Goal: Task Accomplishment & Management: Manage account settings

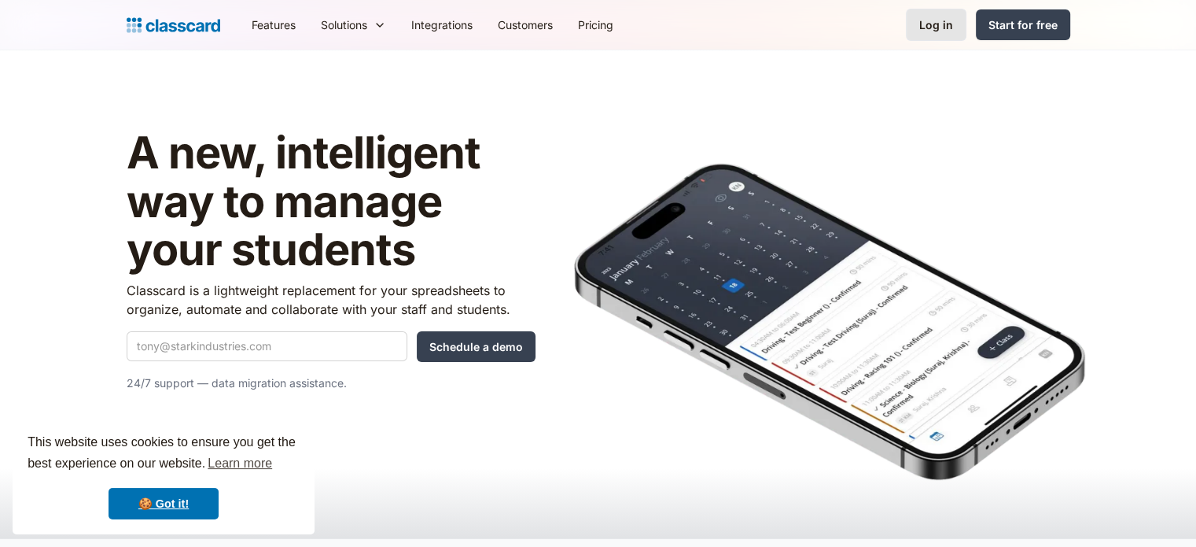
click at [931, 18] on div "Log in" at bounding box center [936, 25] width 34 height 17
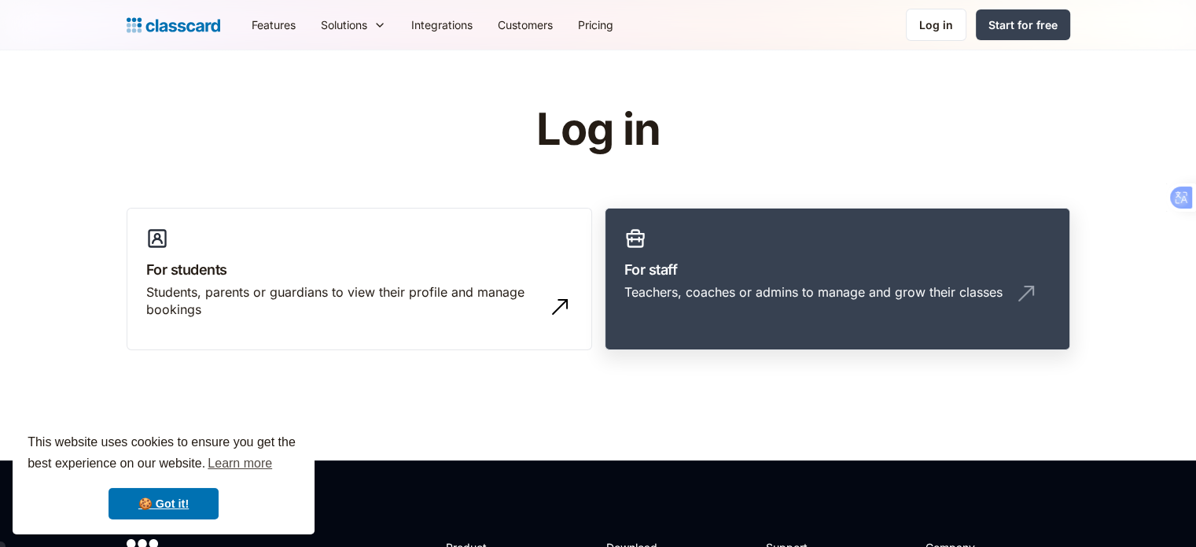
click at [749, 265] on h3 "For staff" at bounding box center [837, 269] width 426 height 21
